Goal: Transaction & Acquisition: Book appointment/travel/reservation

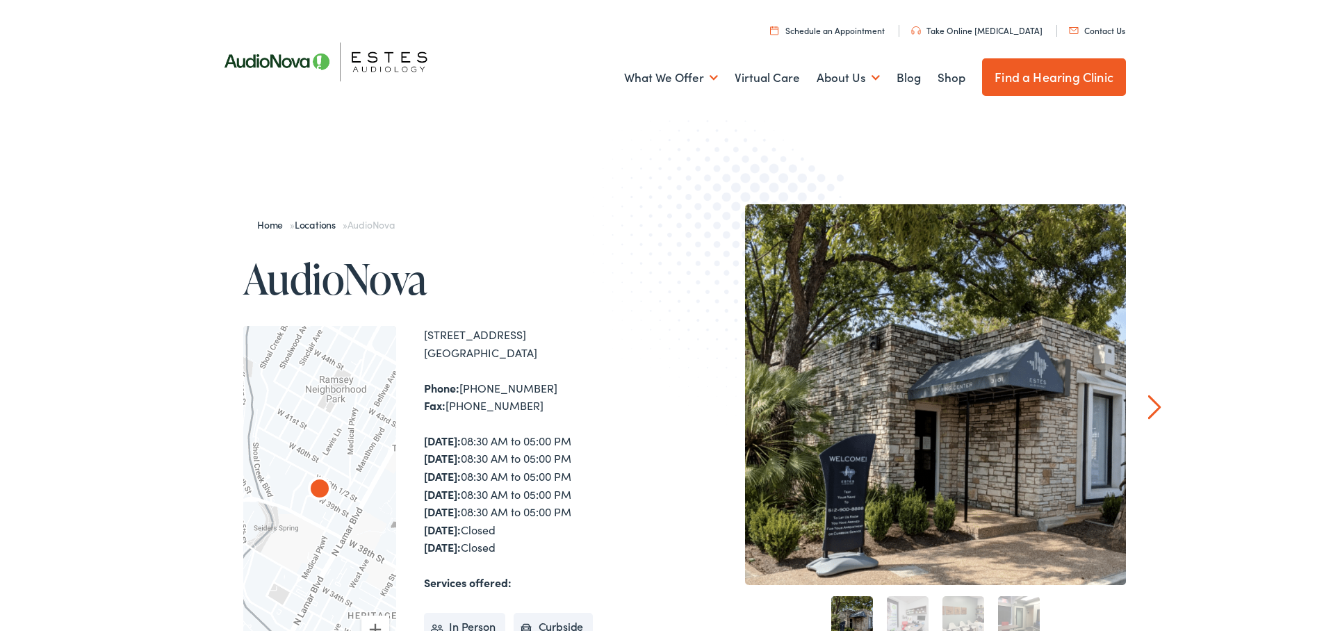
click at [829, 31] on link "Schedule an Appointment" at bounding box center [827, 28] width 115 height 12
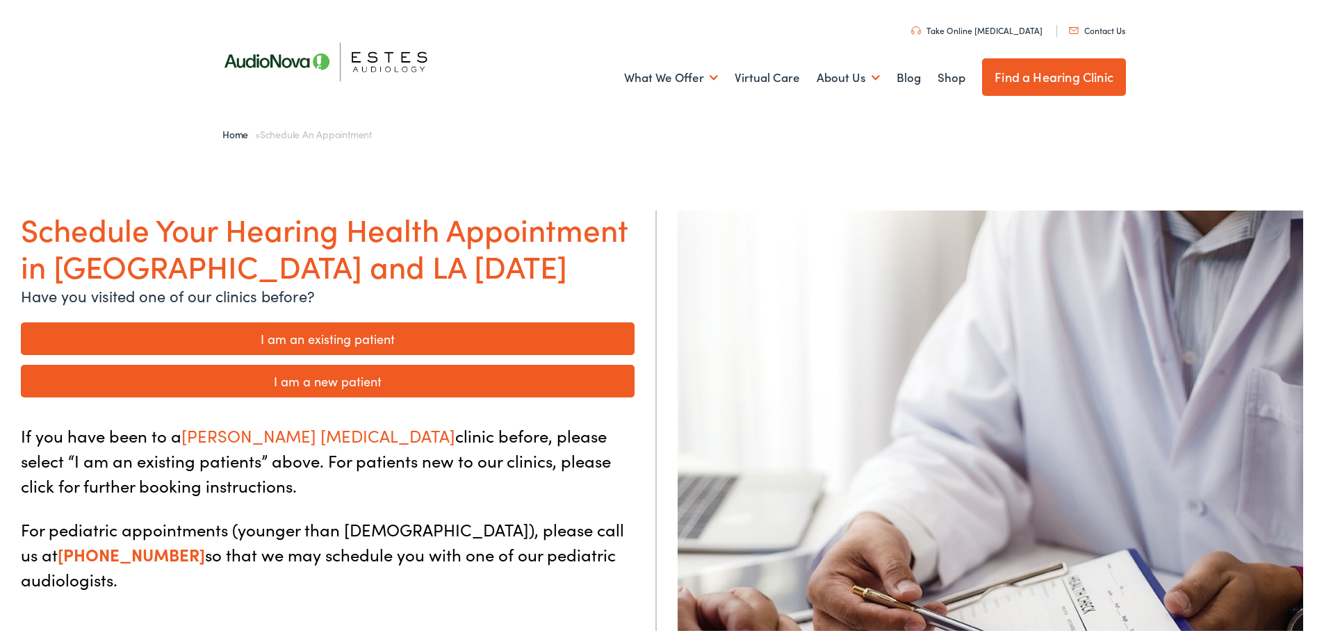
click at [399, 336] on link "I am an existing patient" at bounding box center [328, 336] width 614 height 33
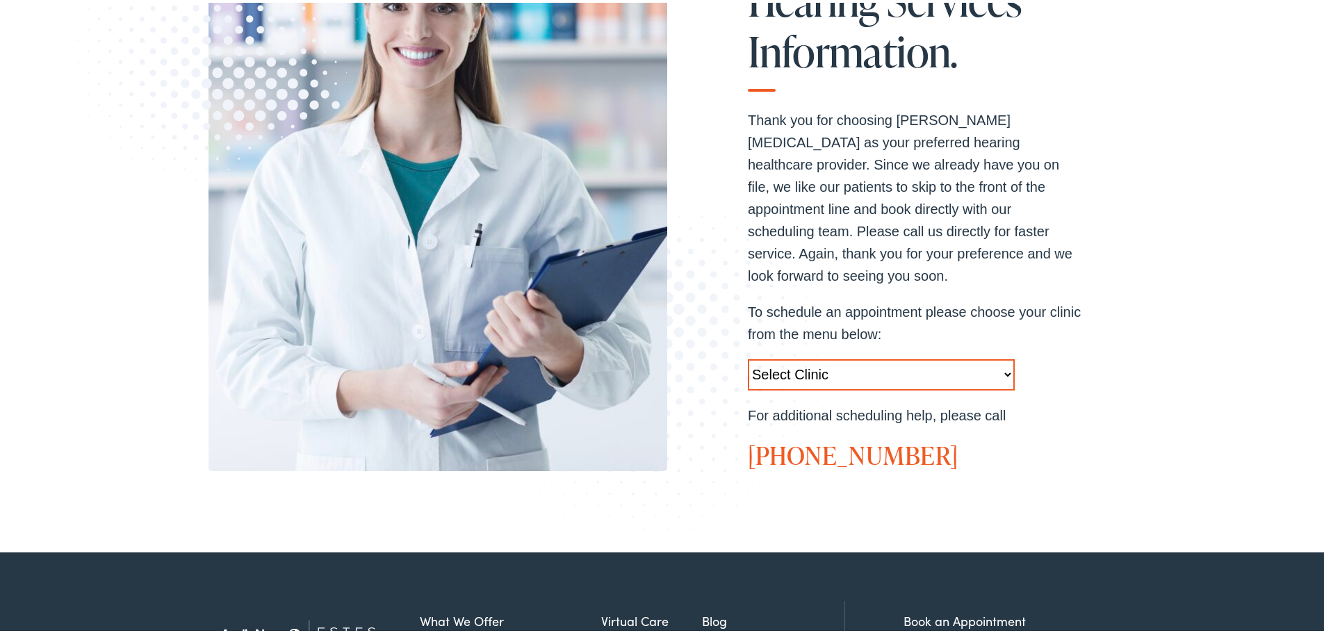
scroll to position [348, 0]
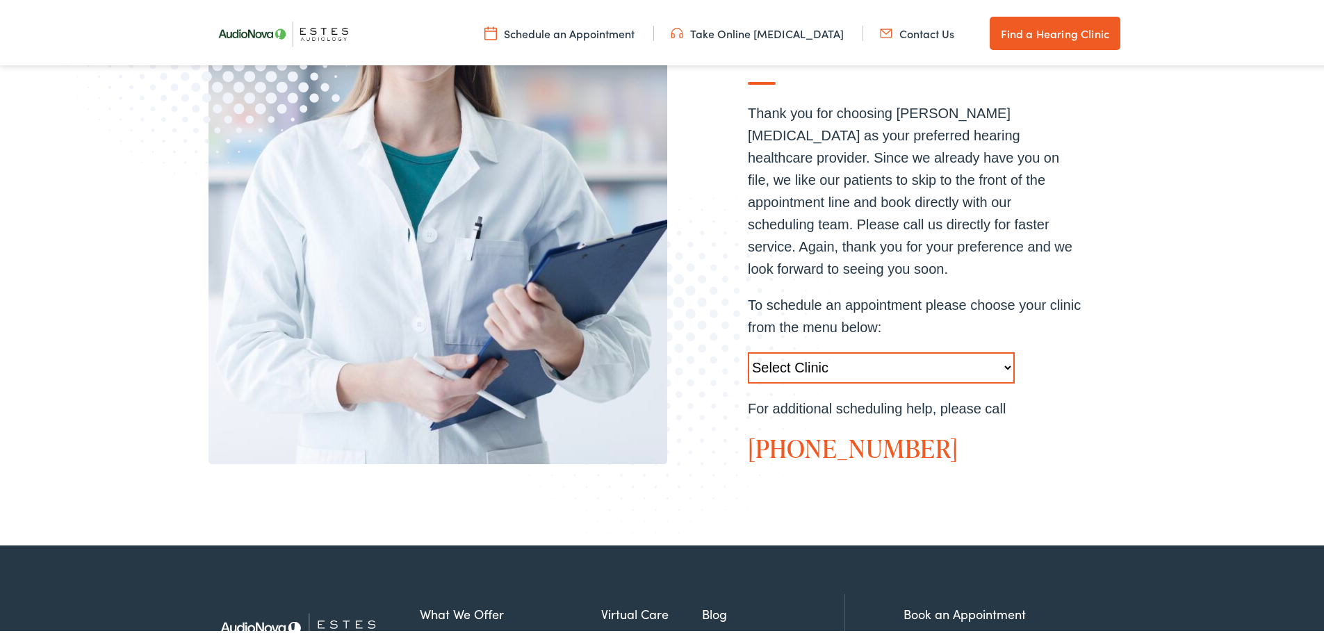
click at [952, 350] on select "Select Clinic Austin-TX-AudioNova 1206 W. 38th Street Boerne-TX-AudioNova 1112 …" at bounding box center [881, 365] width 267 height 31
select select "https://hearlifeagain.alpacaaudiology.com/locations/austin/"
click at [748, 350] on select "Select Clinic Austin-TX-AudioNova 1206 W. 38th Street Boerne-TX-AudioNova 1112 …" at bounding box center [881, 365] width 267 height 31
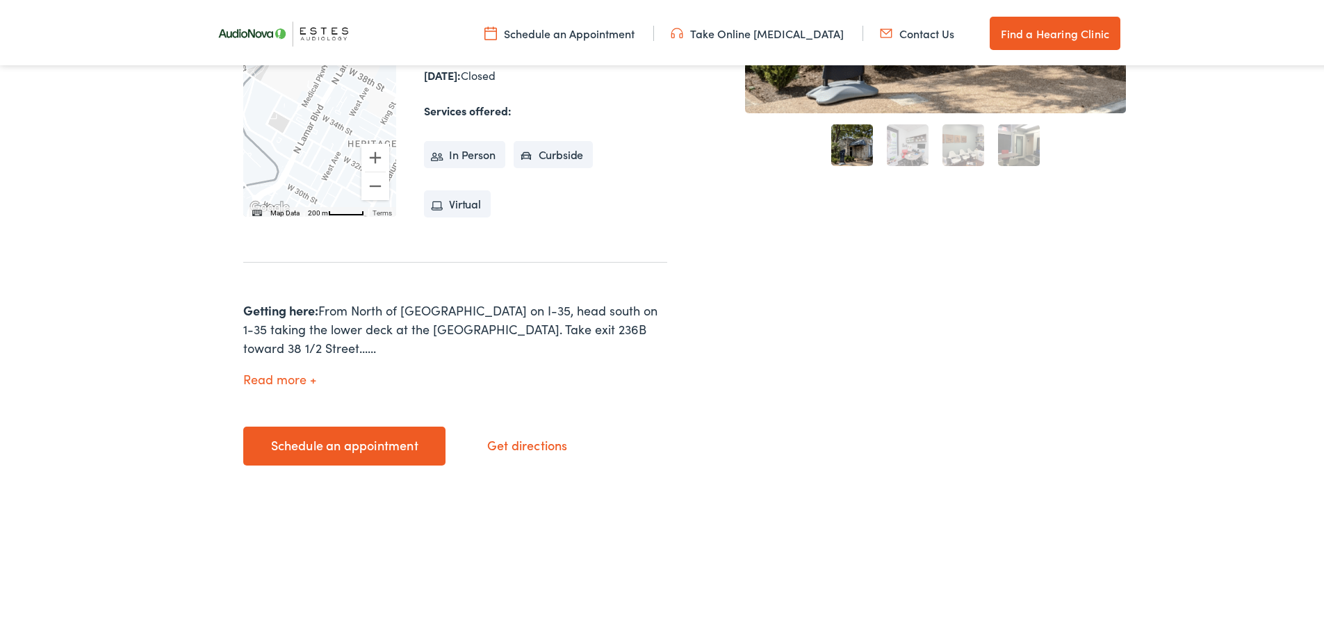
scroll to position [487, 0]
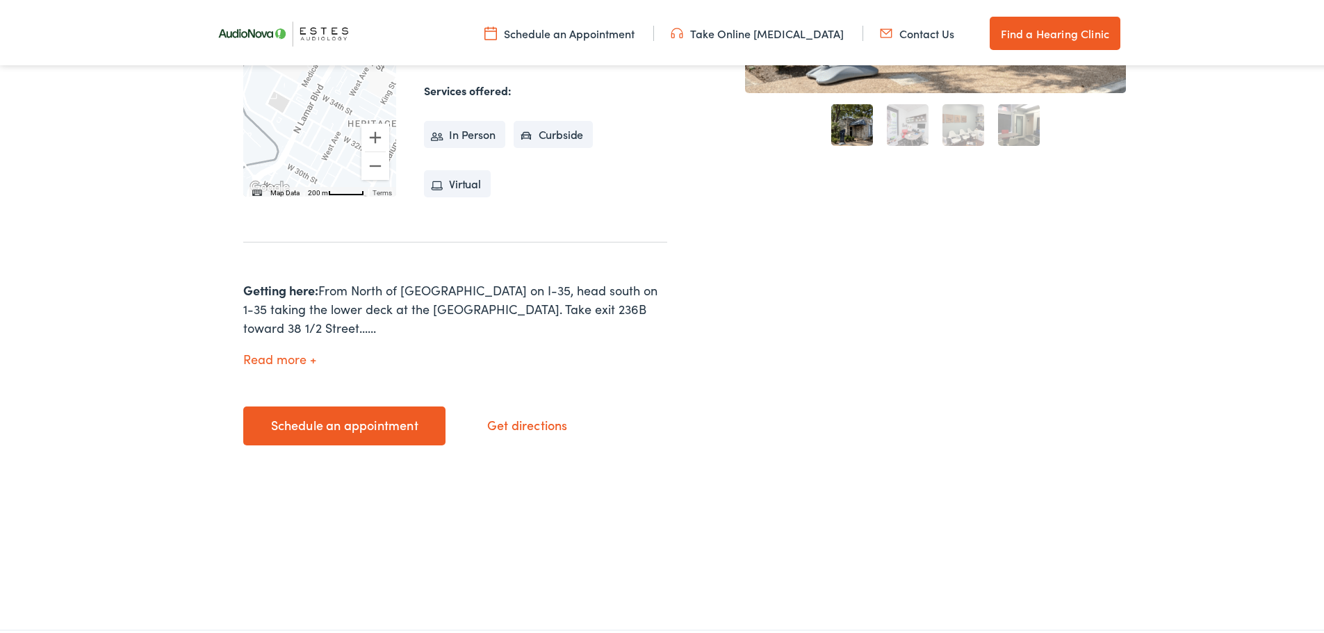
click at [459, 133] on li "In Person" at bounding box center [464, 132] width 81 height 28
click at [420, 407] on link "Schedule an appointment" at bounding box center [344, 423] width 202 height 39
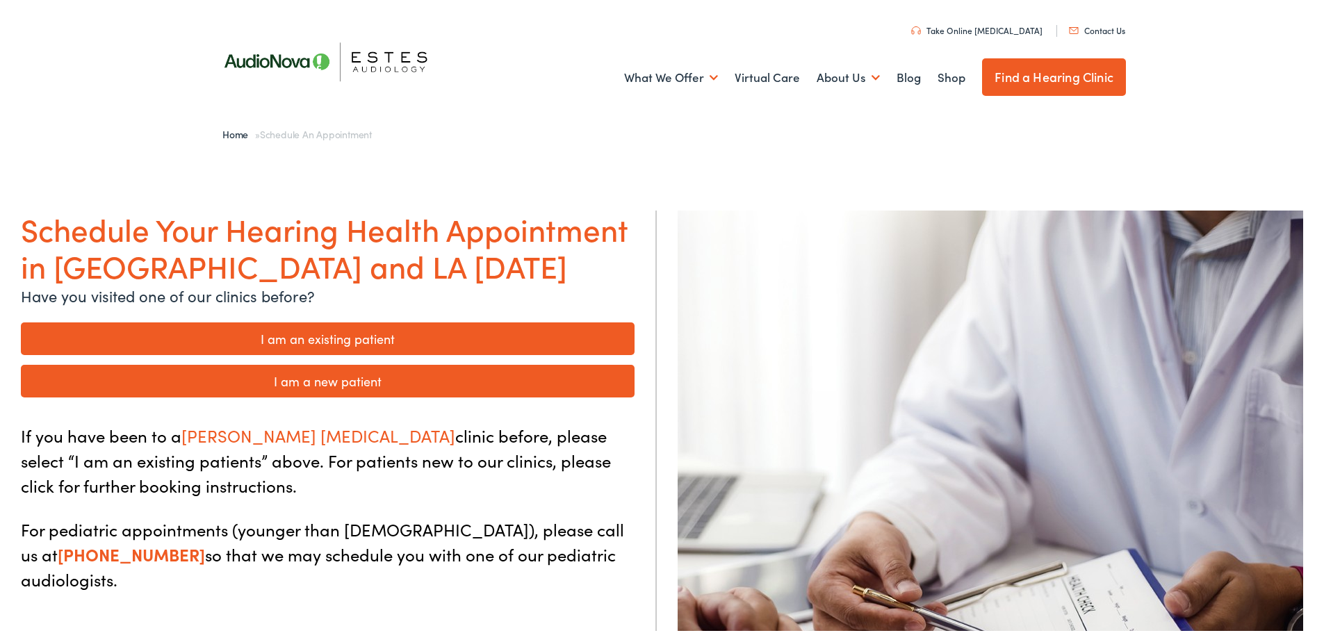
click at [446, 334] on link "I am an existing patient" at bounding box center [328, 336] width 614 height 33
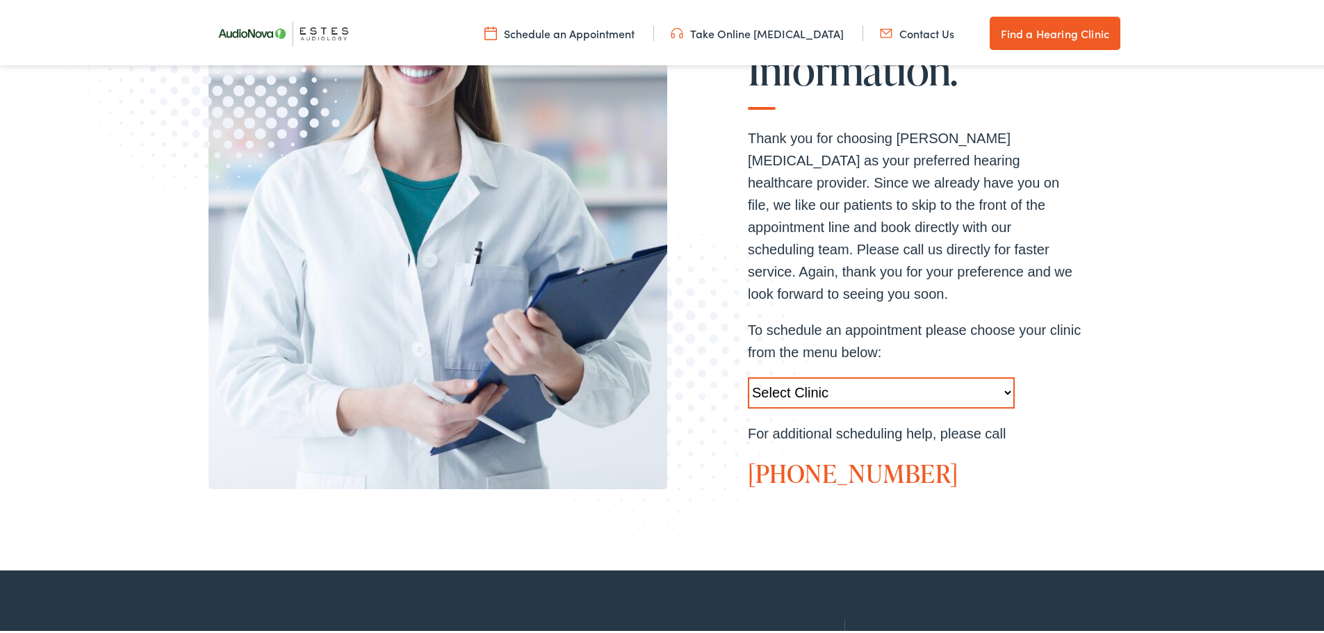
scroll to position [348, 0]
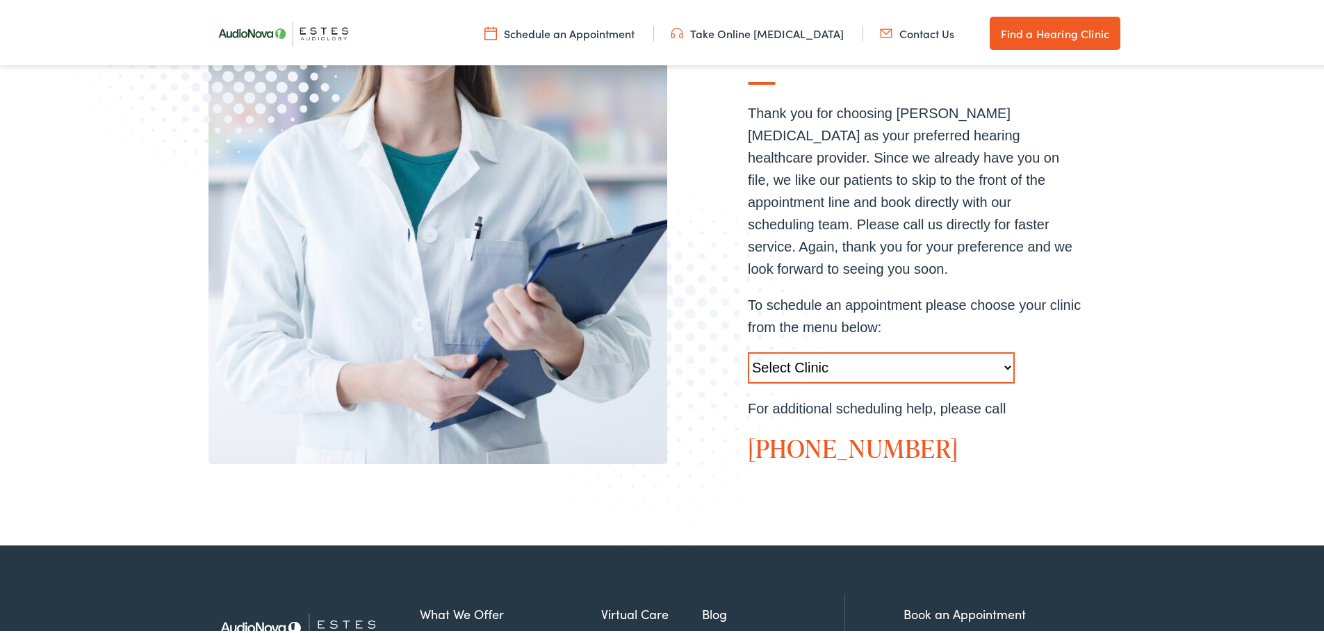
click at [996, 350] on select "Select Clinic [GEOGRAPHIC_DATA]-[GEOGRAPHIC_DATA]-[GEOGRAPHIC_DATA] [STREET_ADD…" at bounding box center [881, 365] width 267 height 31
select select "[URL][DOMAIN_NAME]"
click at [748, 350] on select "Select Clinic Austin-TX-AudioNova 1206 W. 38th Street Boerne-TX-AudioNova 1112 …" at bounding box center [881, 365] width 267 height 31
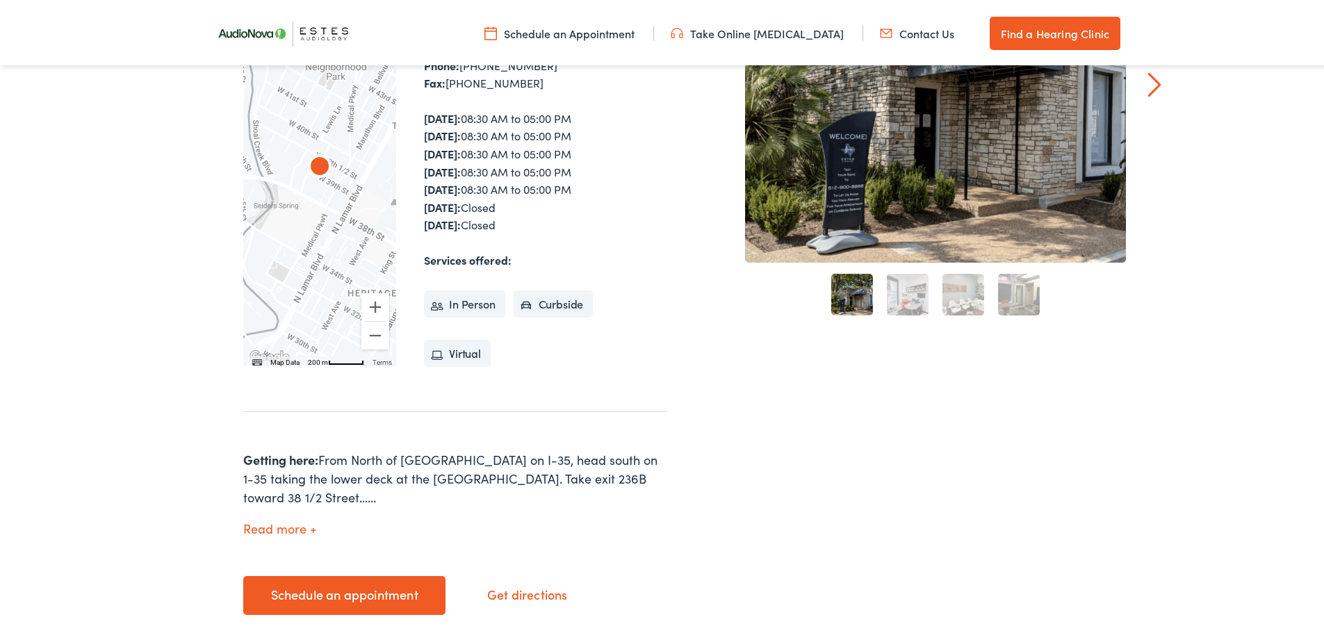
scroll to position [348, 0]
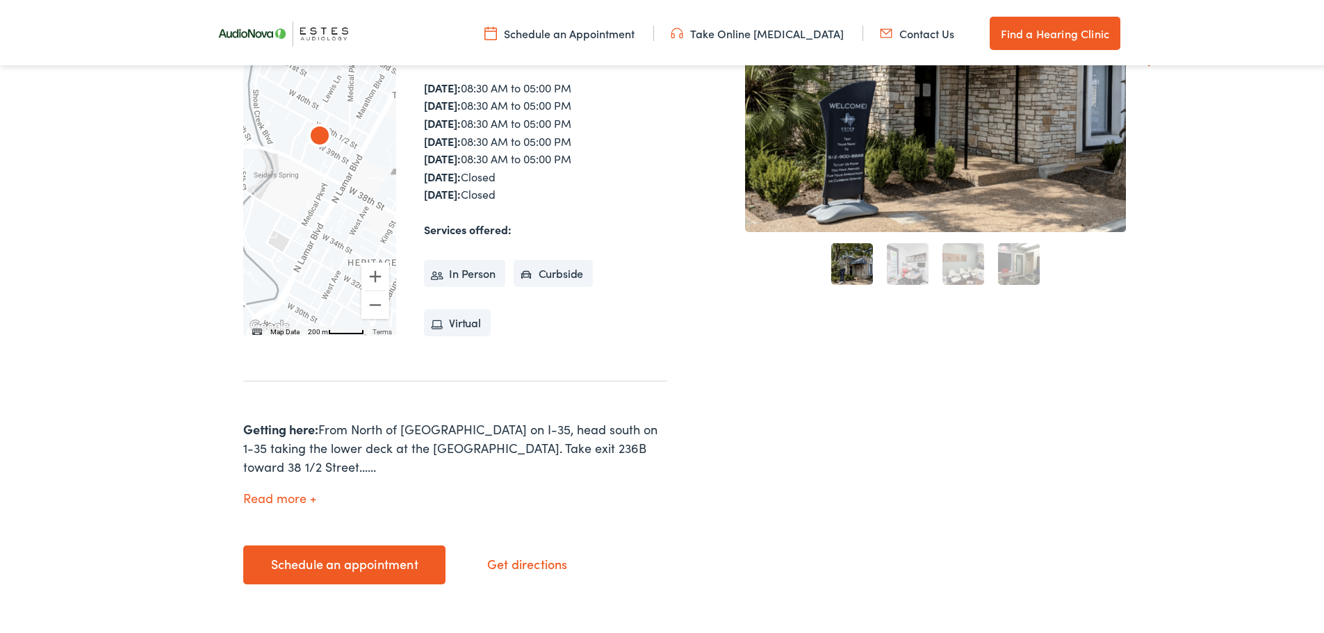
click at [291, 489] on button "Read more" at bounding box center [279, 496] width 73 height 15
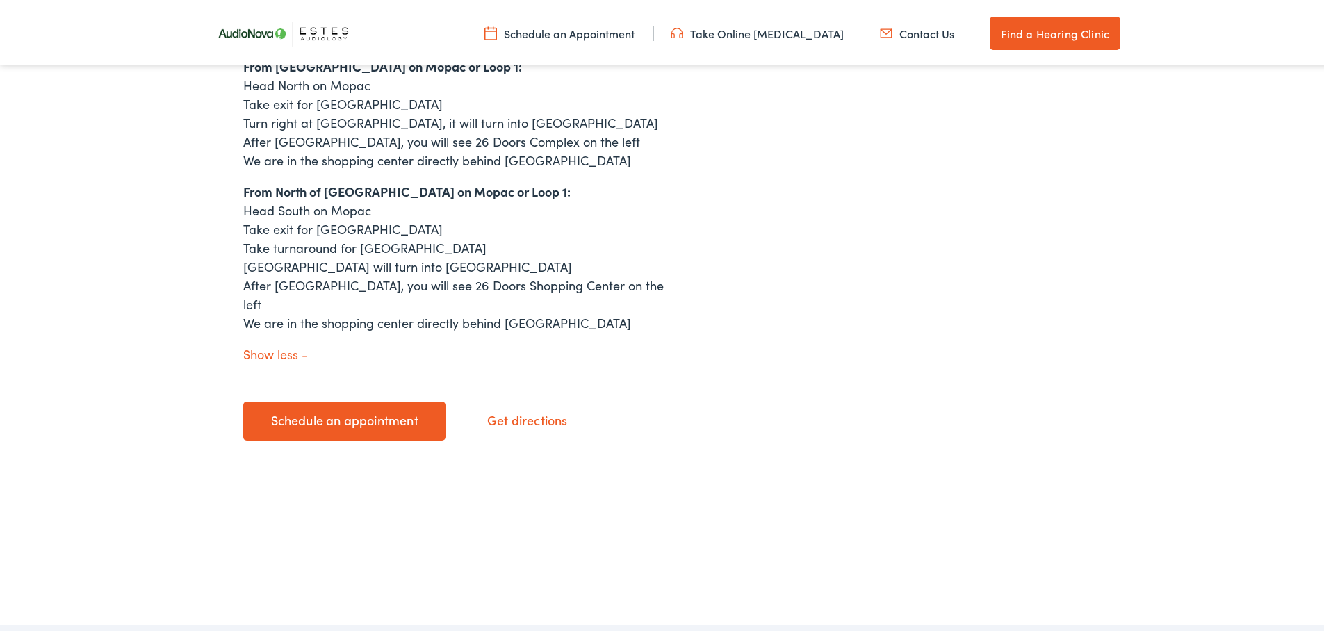
scroll to position [1321, 0]
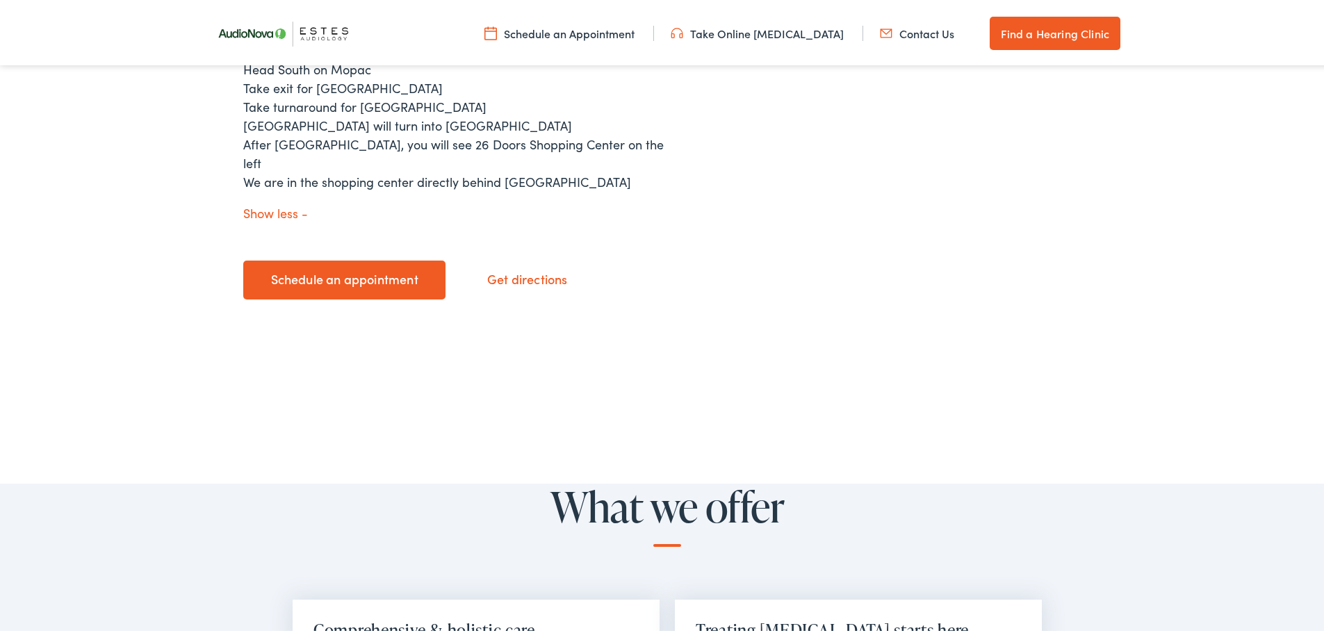
click at [335, 258] on link "Schedule an appointment" at bounding box center [344, 277] width 202 height 39
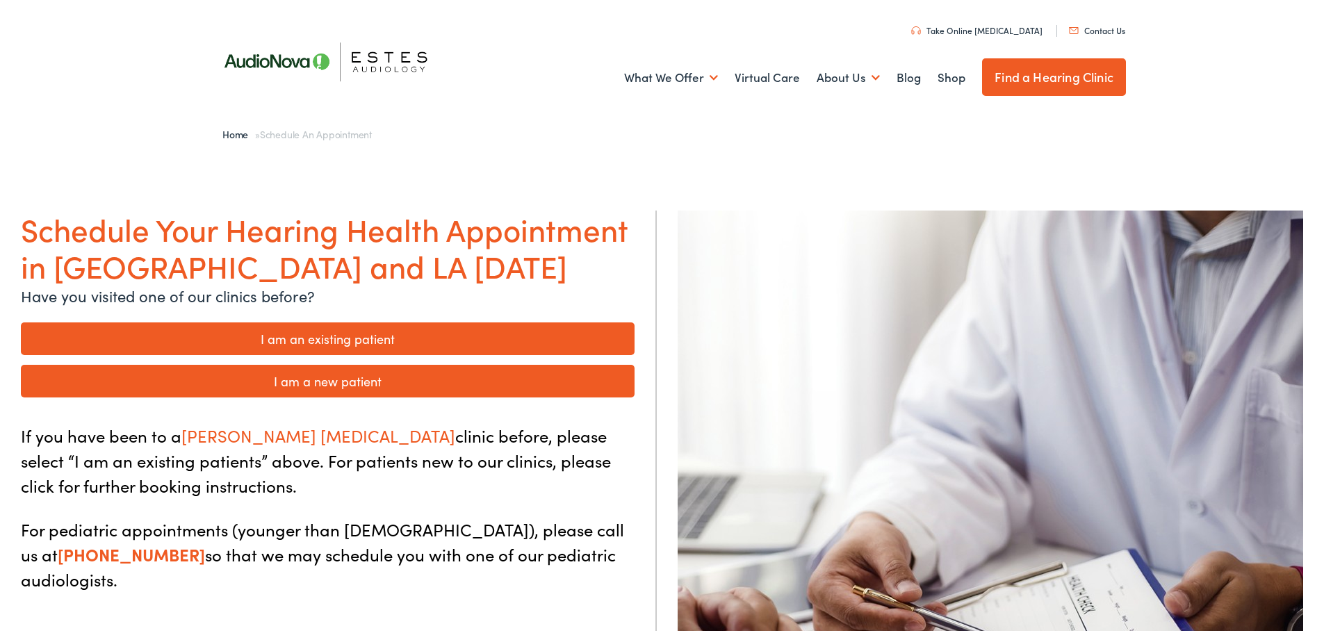
click at [335, 341] on link "I am an existing patient" at bounding box center [328, 336] width 614 height 33
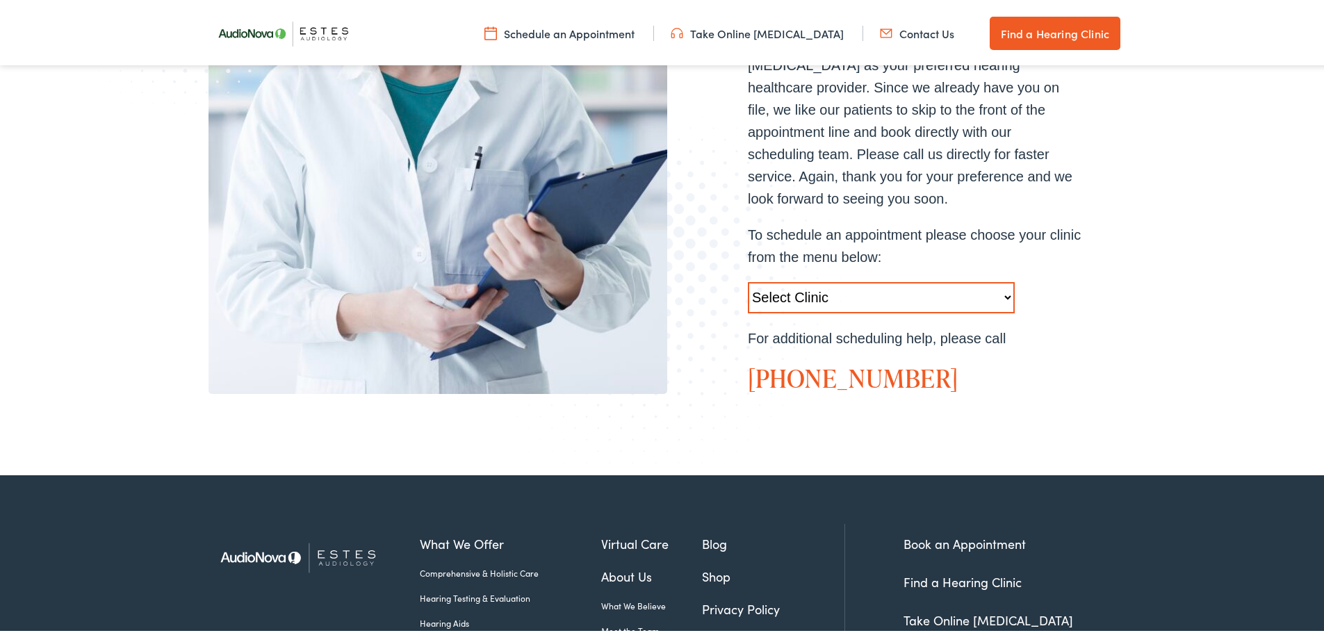
scroll to position [417, 0]
